Goal: Task Accomplishment & Management: Use online tool/utility

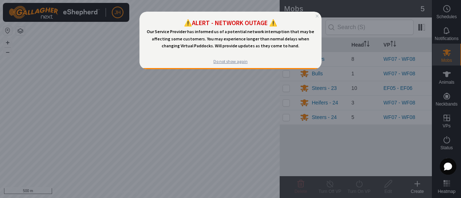
click at [224, 61] on div "Do not show again" at bounding box center [230, 62] width 34 height 6
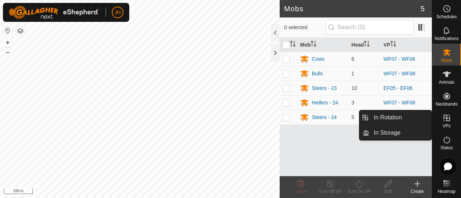
click at [444, 118] on icon at bounding box center [447, 118] width 7 height 7
click at [399, 118] on span "In Rotation" at bounding box center [388, 117] width 28 height 9
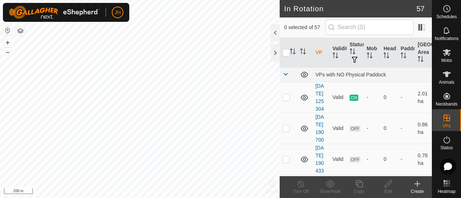
click at [423, 189] on div "Create" at bounding box center [417, 191] width 29 height 7
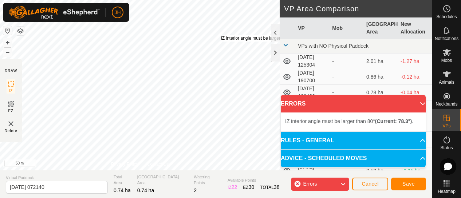
click at [221, 35] on div "IZ interior angle must be larger than 80° (Current: 78.3°) ." at bounding box center [276, 38] width 110 height 7
click at [221, 29] on div "IZ interior angle must be larger than 80° (Current: 78.3°) ." at bounding box center [276, 32] width 110 height 7
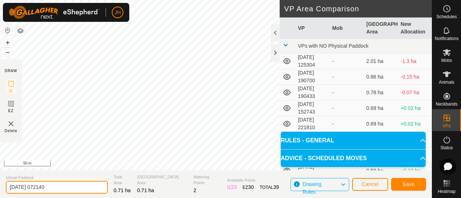
drag, startPoint x: 63, startPoint y: 183, endPoint x: -3, endPoint y: 188, distance: 66.5
click at [0, 188] on html "JH Schedules Notifications Mobs Animals Neckbands VPs Status Infra Heatmap Help…" at bounding box center [230, 99] width 461 height 198
type input "w"
type input "Q"
type input "W"
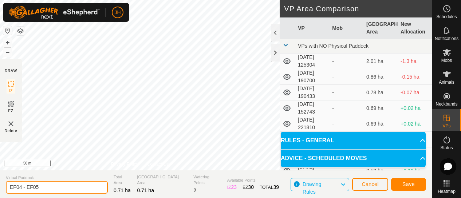
type input "EF04 - EF05"
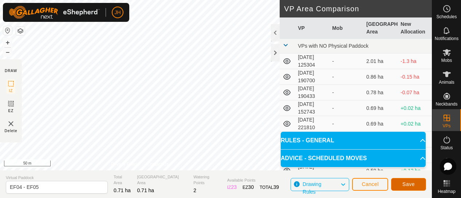
click at [411, 183] on span "Save" at bounding box center [409, 184] width 12 height 6
